Goal: Information Seeking & Learning: Learn about a topic

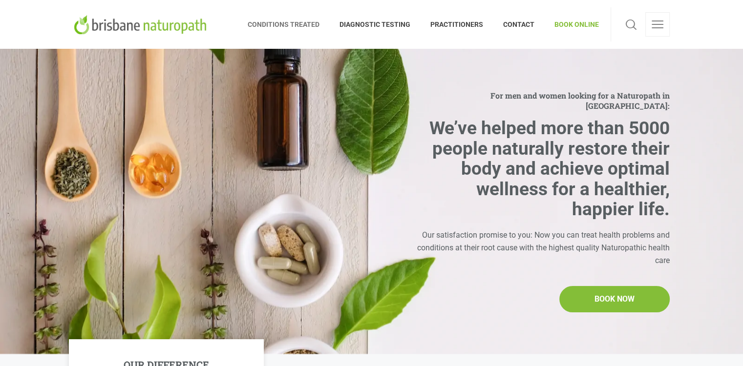
click at [297, 28] on span "CONDITIONS TREATED" at bounding box center [289, 25] width 82 height 16
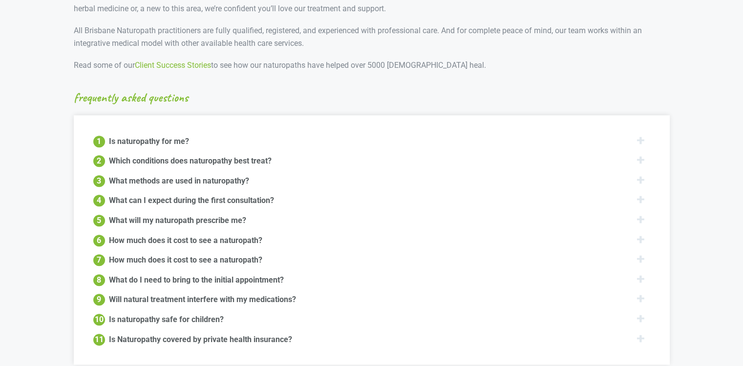
scroll to position [1094, 0]
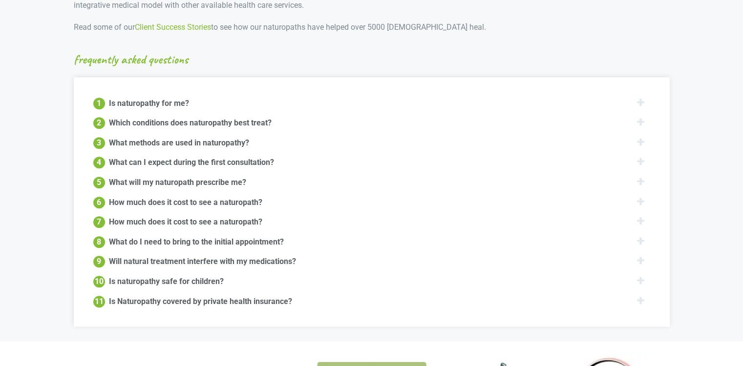
click at [156, 97] on div "Is naturopathy for me?" at bounding box center [149, 103] width 80 height 12
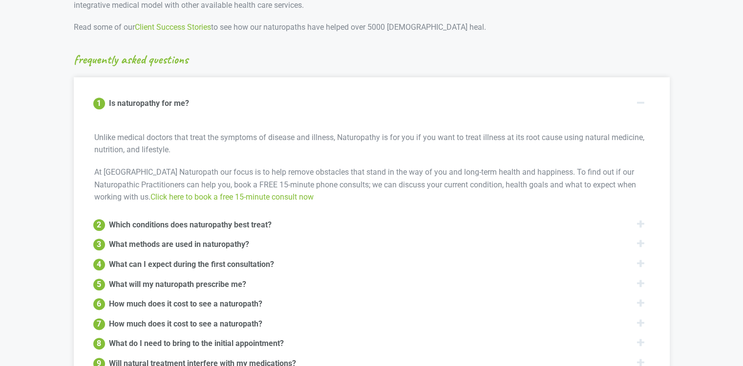
click at [204, 218] on div "Which conditions does naturopathy best treat?" at bounding box center [190, 224] width 163 height 12
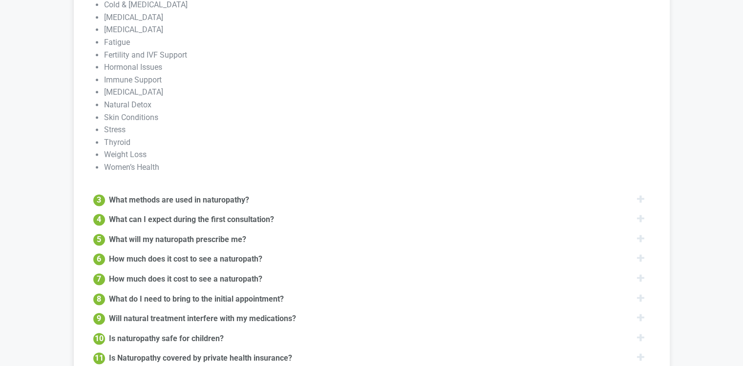
scroll to position [1309, 0]
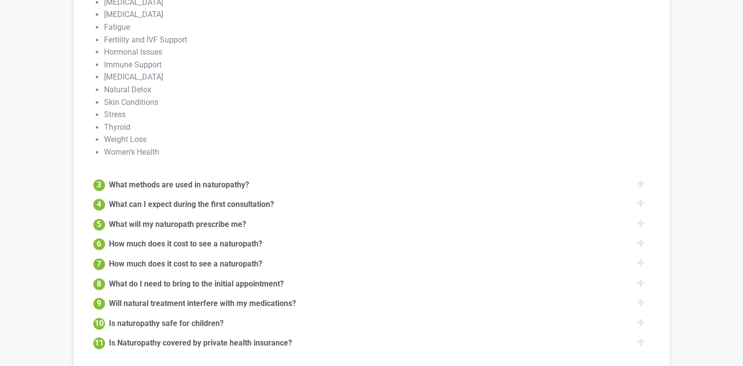
click at [215, 178] on div "What methods are used in naturopathy?" at bounding box center [179, 184] width 140 height 12
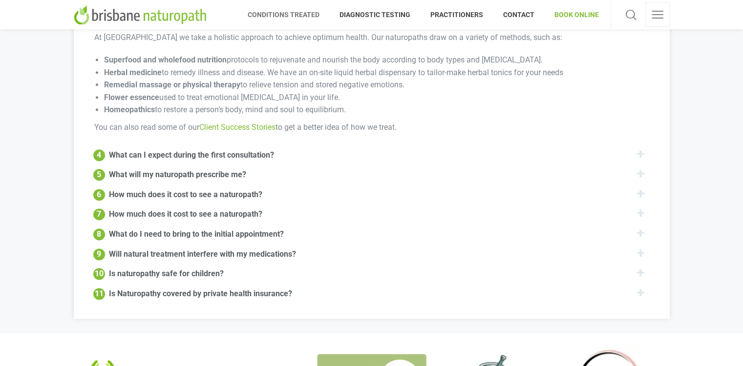
scroll to position [1220, 0]
click at [219, 149] on div "What can I expect during the first consultation?" at bounding box center [191, 155] width 165 height 12
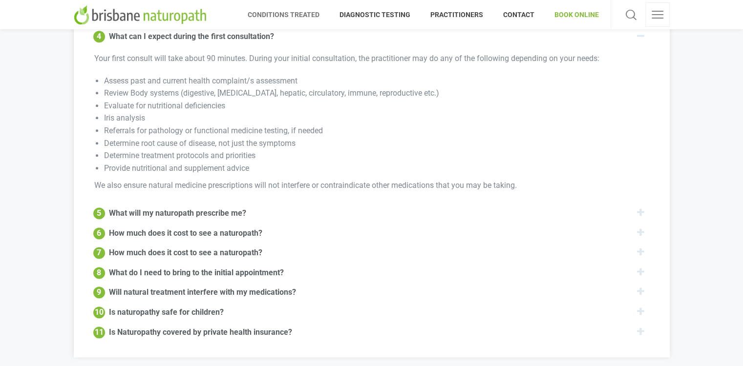
click at [187, 207] on div "What will my naturopath prescribe me?" at bounding box center [177, 213] width 137 height 12
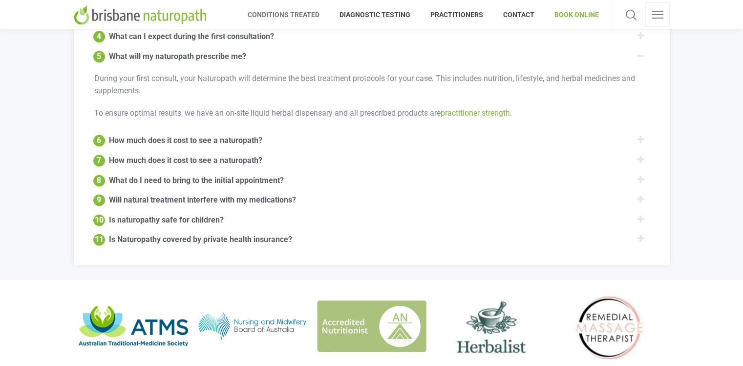
click at [201, 134] on div "How much does it cost to see a naturopath?" at bounding box center [185, 140] width 153 height 12
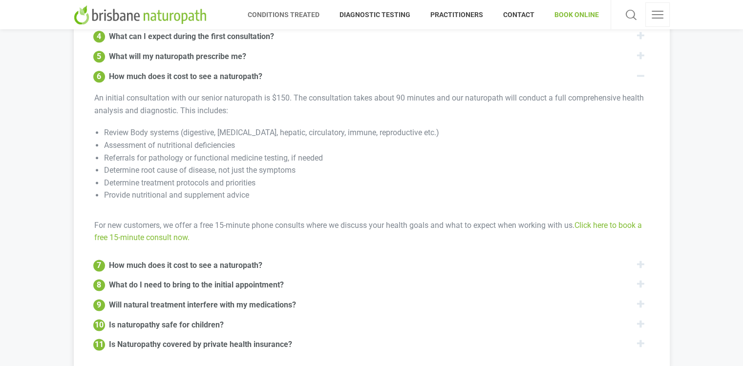
click at [232, 278] on div "What do I need to bring to the initial appointment?" at bounding box center [196, 284] width 175 height 12
